Goal: Navigation & Orientation: Go to known website

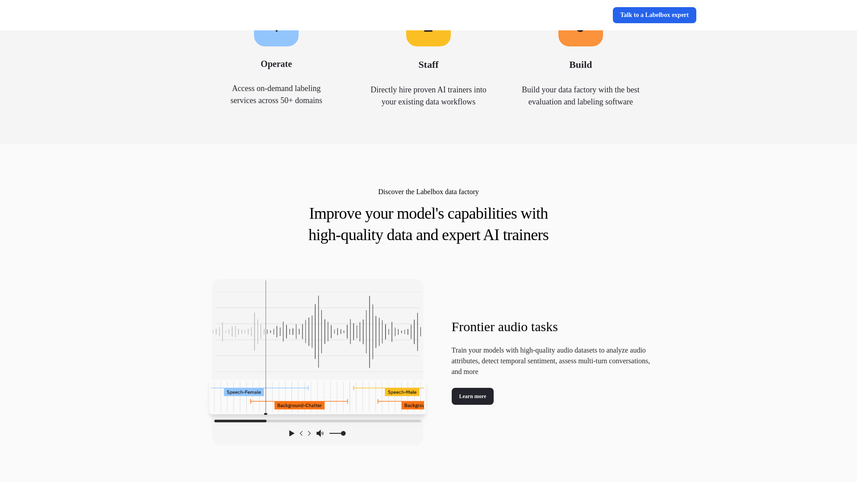
scroll to position [867, 0]
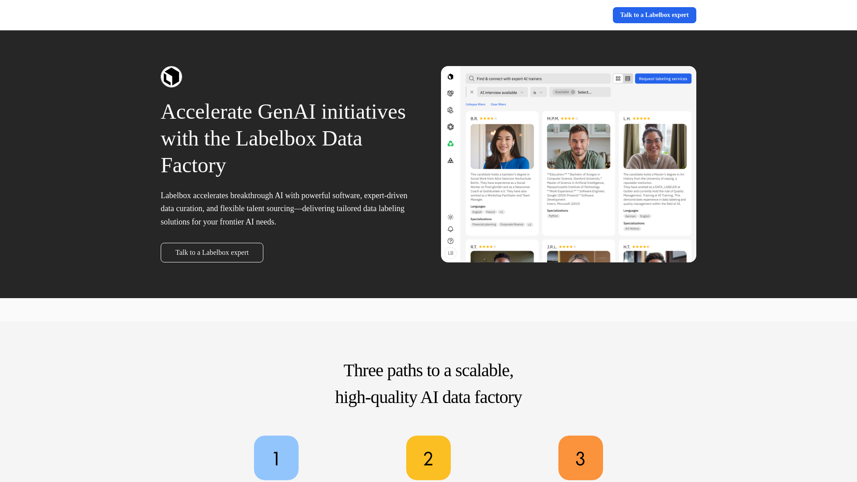
scroll to position [434, 0]
